Goal: Check status: Check status

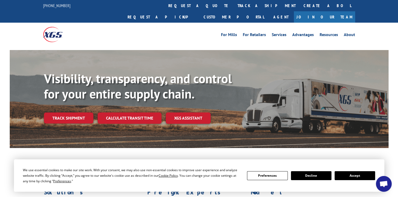
drag, startPoint x: 75, startPoint y: 107, endPoint x: 79, endPoint y: 107, distance: 3.4
click at [75, 112] on link "Track shipment" at bounding box center [68, 117] width 49 height 11
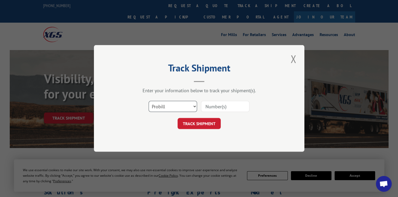
click at [195, 107] on select "Select category... Probill BOL PO" at bounding box center [173, 106] width 48 height 11
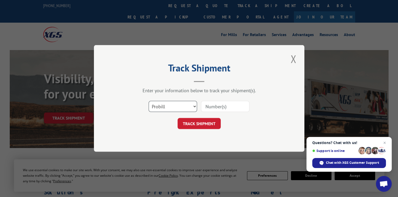
select select "bol"
click at [149, 101] on select "Select category... Probill BOL PO" at bounding box center [173, 106] width 48 height 11
click at [219, 108] on input at bounding box center [225, 106] width 48 height 11
type input "16575942"
click at [209, 124] on button "TRACK SHIPMENT" at bounding box center [198, 123] width 43 height 11
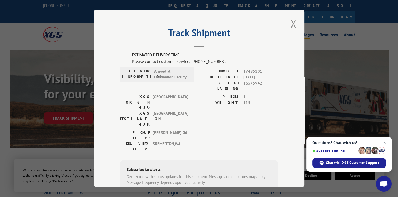
click at [292, 25] on button "Close modal" at bounding box center [293, 23] width 9 height 14
